Goal: Task Accomplishment & Management: Use online tool/utility

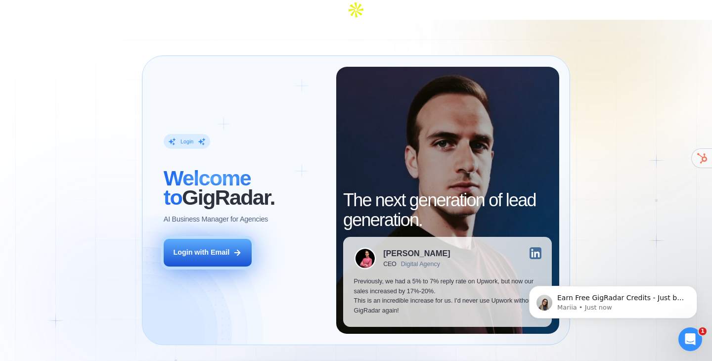
click at [177, 239] on button "Login with Email" at bounding box center [208, 253] width 88 height 28
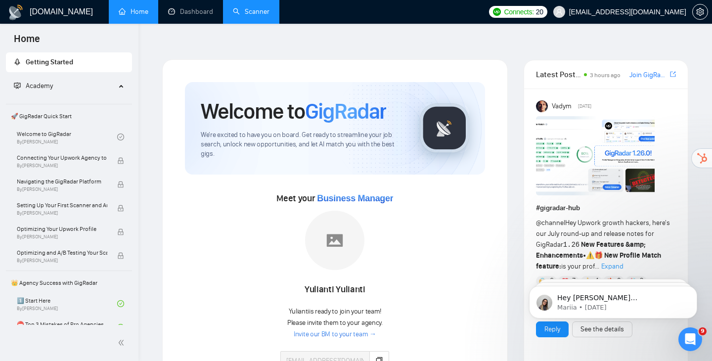
click at [259, 13] on link "Scanner" at bounding box center [251, 11] width 37 height 8
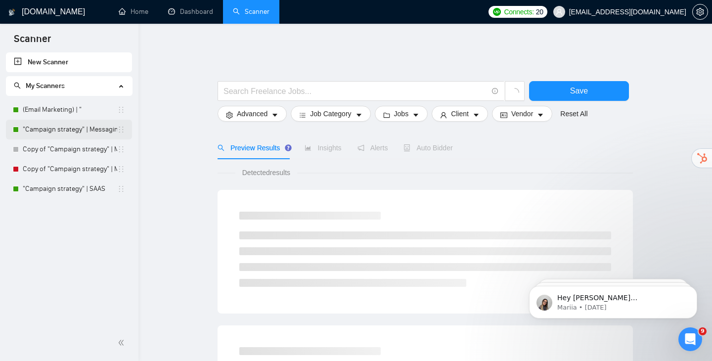
click at [91, 132] on link ""Campaign strategy" | Messaging" at bounding box center [70, 130] width 94 height 20
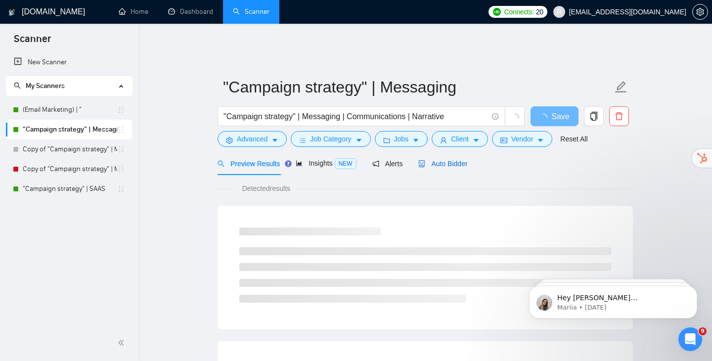
click at [450, 160] on span "Auto Bidder" at bounding box center [442, 164] width 49 height 8
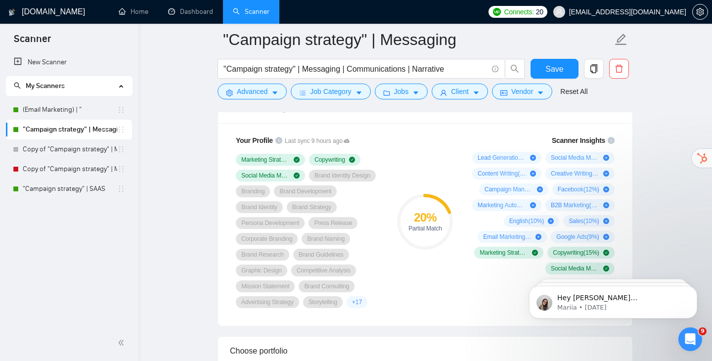
scroll to position [666, 0]
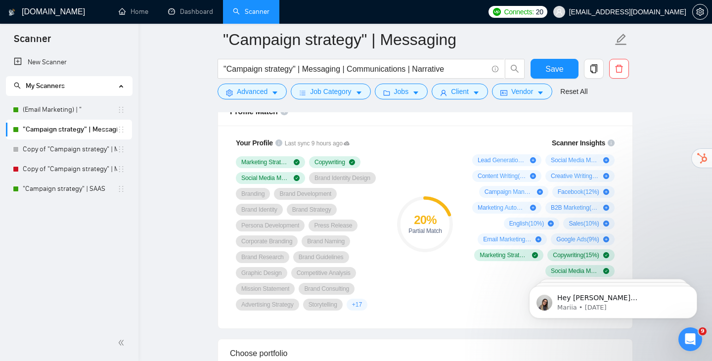
click at [612, 139] on icon "info-circle" at bounding box center [610, 142] width 7 height 7
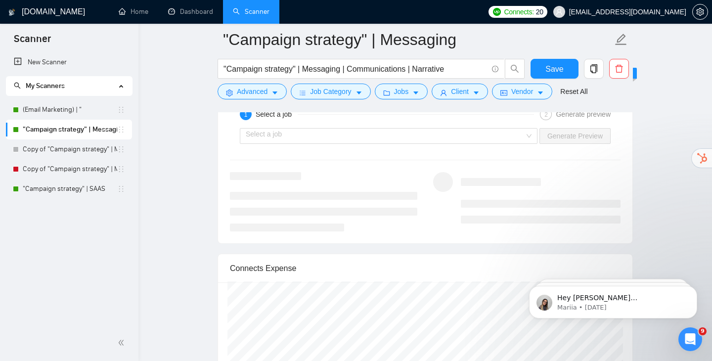
scroll to position [2004, 0]
click at [528, 128] on div "Select a job" at bounding box center [389, 135] width 298 height 16
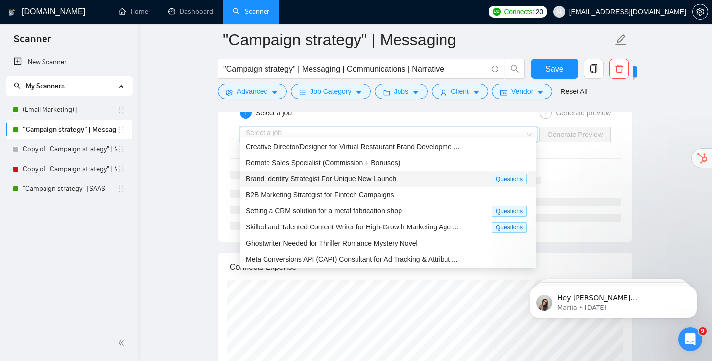
click at [395, 176] on span "Brand Identity Strategist For Unique New Launch" at bounding box center [321, 178] width 150 height 8
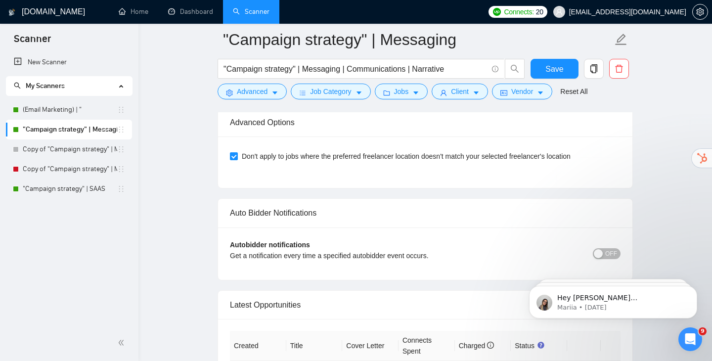
scroll to position [2390, 0]
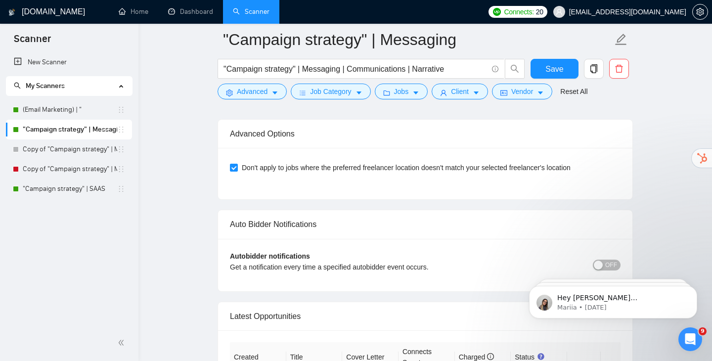
click at [603, 259] on button "OFF" at bounding box center [607, 264] width 28 height 11
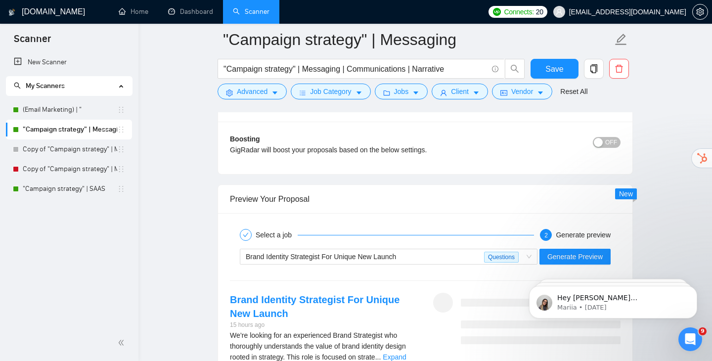
scroll to position [1884, 0]
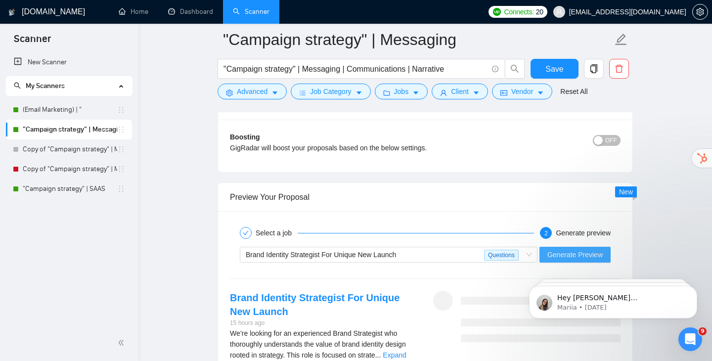
click at [575, 249] on span "Generate Preview" at bounding box center [574, 254] width 55 height 11
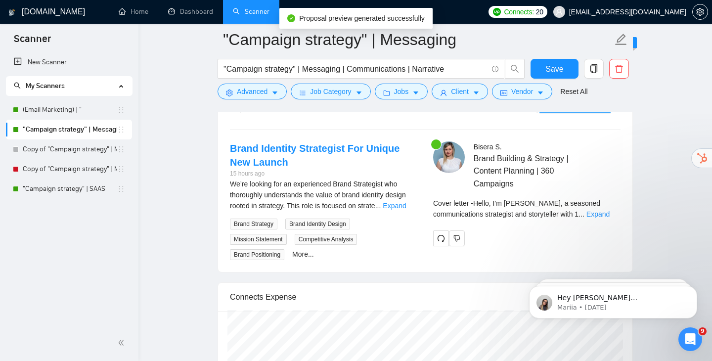
scroll to position [2036, 0]
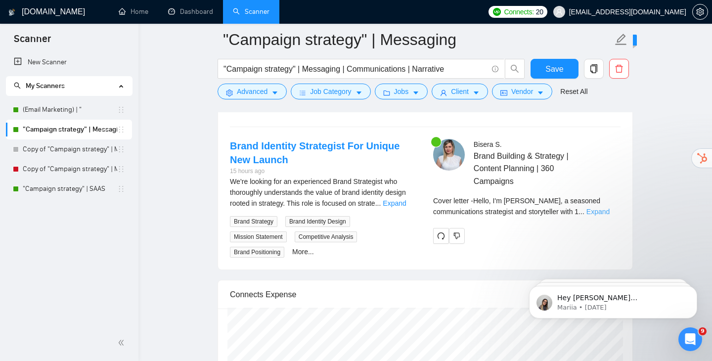
click at [609, 208] on link "Expand" at bounding box center [597, 212] width 23 height 8
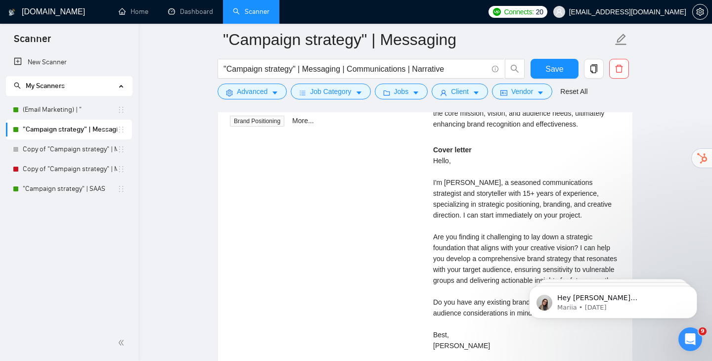
scroll to position [2168, 0]
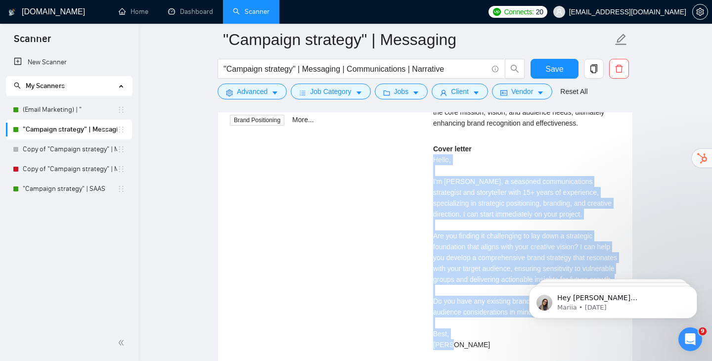
drag, startPoint x: 433, startPoint y: 151, endPoint x: 501, endPoint y: 344, distance: 204.9
click at [501, 344] on div "Cover letter Hello, I'm Bisera S., a seasoned communications strategist and sto…" at bounding box center [526, 246] width 187 height 207
copy div "Hello, I'm Bisera S., a seasoned communications strategist and storyteller with…"
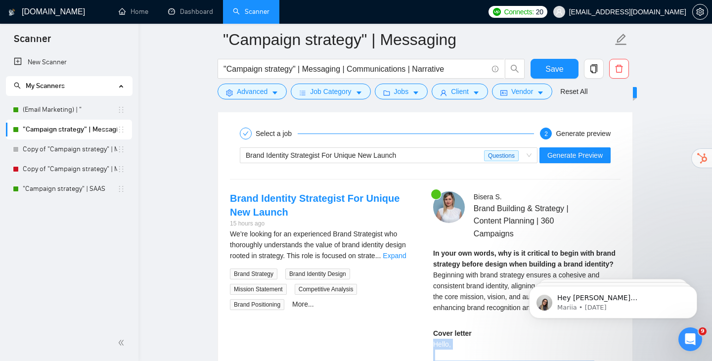
scroll to position [1982, 0]
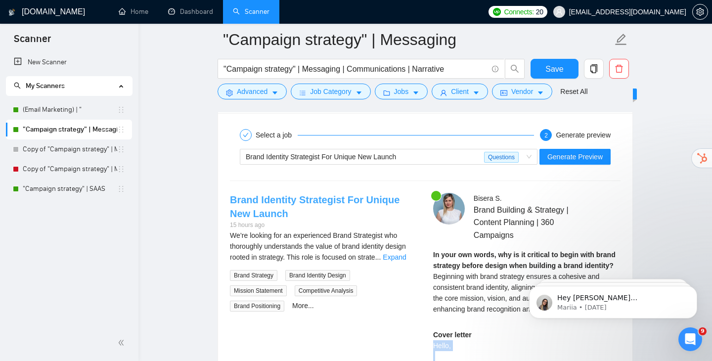
click at [265, 194] on link "Brand Identity Strategist For Unique New Launch" at bounding box center [315, 206] width 170 height 25
